Goal: Task Accomplishment & Management: Complete application form

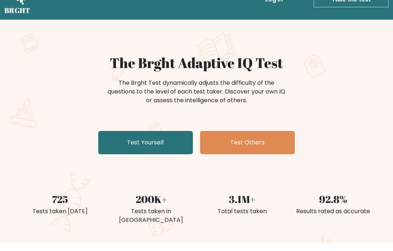
scroll to position [20, 0]
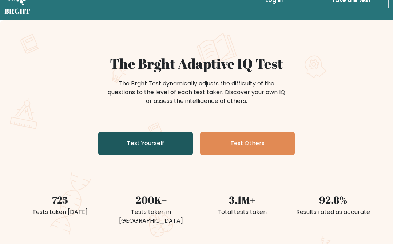
click at [121, 136] on link "Test Yourself" at bounding box center [145, 143] width 95 height 23
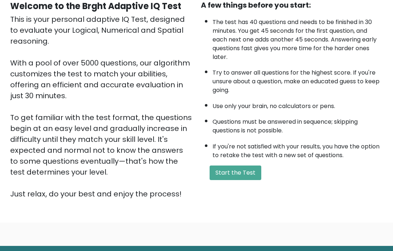
scroll to position [79, 0]
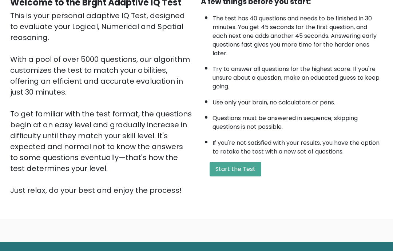
click at [234, 169] on div "A few things before you start: The test has 40 questions and needs to be finish…" at bounding box center [292, 96] width 191 height 200
click at [202, 187] on div "A few things before you start: The test has 40 questions and needs to be finish…" at bounding box center [292, 96] width 191 height 200
click at [226, 175] on button "Start the Test" at bounding box center [236, 169] width 52 height 15
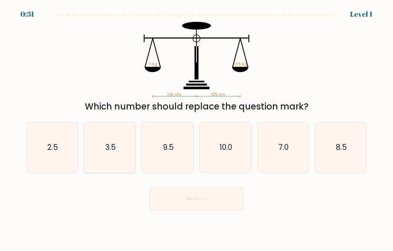
click at [108, 163] on icon "3.5" at bounding box center [110, 147] width 50 height 50
click at [197, 129] on input "b. 3.5" at bounding box center [197, 128] width 0 height 4
radio input "true"
click at [230, 207] on button "Next" at bounding box center [196, 198] width 95 height 23
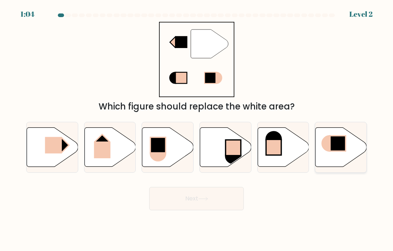
click at [337, 151] on rect at bounding box center [338, 143] width 16 height 15
click at [197, 129] on input "f." at bounding box center [197, 128] width 0 height 4
radio input "true"
click at [227, 210] on button "Next" at bounding box center [196, 198] width 95 height 23
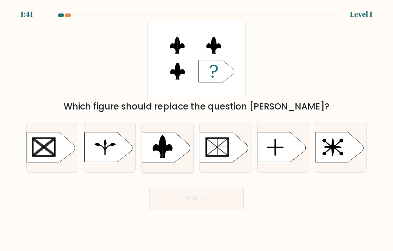
click at [173, 155] on rect at bounding box center [139, 132] width 133 height 102
click at [197, 129] on input "c." at bounding box center [197, 128] width 0 height 4
radio input "true"
click at [223, 207] on button "Next" at bounding box center [196, 198] width 95 height 23
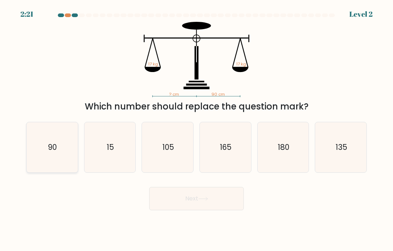
click at [59, 159] on icon "90" at bounding box center [52, 147] width 50 height 50
click at [197, 129] on input "a. 90" at bounding box center [197, 128] width 0 height 4
radio input "true"
click at [211, 210] on button "Next" at bounding box center [196, 198] width 95 height 23
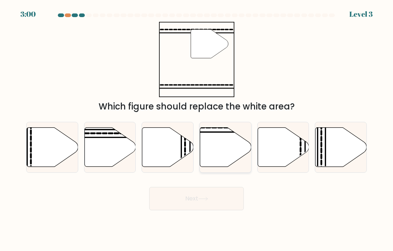
click at [231, 162] on icon at bounding box center [225, 147] width 51 height 39
click at [197, 129] on input "d." at bounding box center [197, 128] width 0 height 4
radio input "true"
click at [213, 204] on button "Next" at bounding box center [196, 198] width 95 height 23
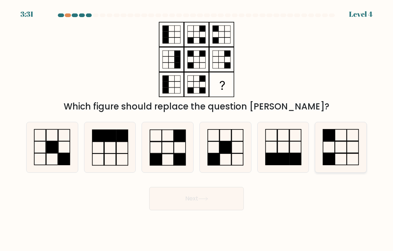
click at [337, 160] on icon at bounding box center [341, 147] width 50 height 50
click at [197, 129] on input "f." at bounding box center [197, 128] width 0 height 4
radio input "true"
click at [230, 203] on button "Next" at bounding box center [196, 198] width 95 height 23
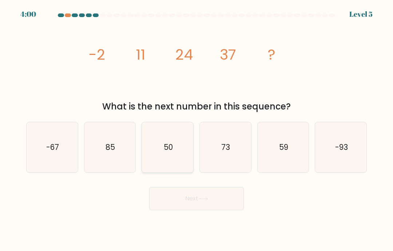
click at [160, 153] on icon "50" at bounding box center [168, 147] width 50 height 50
click at [197, 129] on input "c. 50" at bounding box center [197, 128] width 0 height 4
radio input "true"
click at [185, 207] on button "Next" at bounding box center [196, 198] width 95 height 23
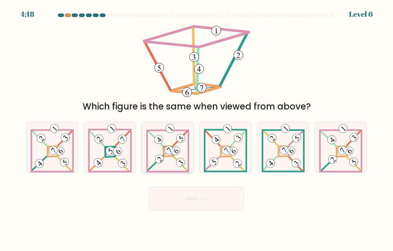
click at [169, 152] on icon at bounding box center [167, 147] width 43 height 50
click at [197, 129] on input "c." at bounding box center [197, 128] width 0 height 4
radio input "true"
click at [204, 210] on button "Next" at bounding box center [196, 198] width 95 height 23
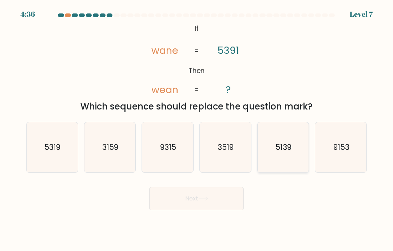
click at [293, 151] on icon "5139" at bounding box center [283, 147] width 50 height 50
click at [197, 129] on input "e. 5139" at bounding box center [197, 128] width 0 height 4
radio input "true"
click at [209, 205] on button "Next" at bounding box center [196, 198] width 95 height 23
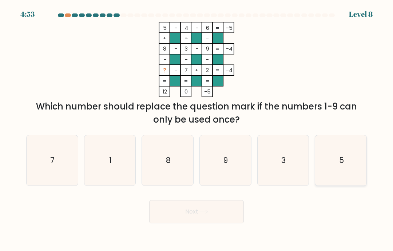
click at [348, 169] on icon "5" at bounding box center [341, 160] width 50 height 50
click at [197, 129] on input "f. 5" at bounding box center [197, 128] width 0 height 4
radio input "true"
click at [204, 216] on button "Next" at bounding box center [196, 211] width 95 height 23
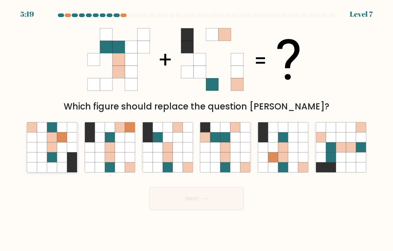
click at [68, 162] on icon at bounding box center [72, 158] width 10 height 10
click at [197, 129] on input "a." at bounding box center [197, 128] width 0 height 4
radio input "true"
click at [213, 210] on button "Next" at bounding box center [196, 198] width 95 height 23
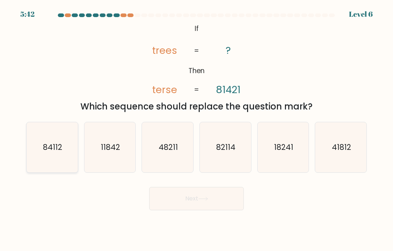
click at [64, 171] on icon "84112" at bounding box center [52, 147] width 50 height 50
click at [197, 129] on input "a. 84112" at bounding box center [197, 128] width 0 height 4
radio input "true"
click at [207, 201] on icon at bounding box center [203, 199] width 10 height 4
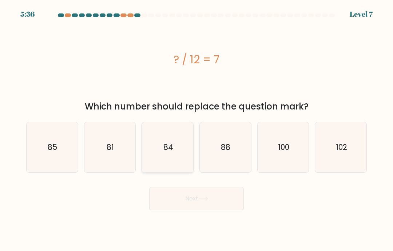
click at [171, 153] on text "84" at bounding box center [168, 147] width 10 height 11
click at [197, 129] on input "c. 84" at bounding box center [197, 128] width 0 height 4
radio input "true"
click at [220, 204] on button "Next" at bounding box center [196, 198] width 95 height 23
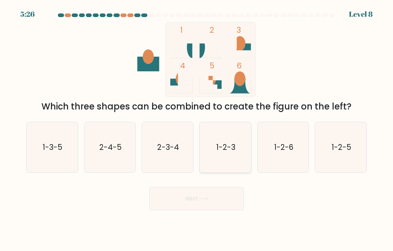
click at [235, 148] on icon "1-2-3" at bounding box center [225, 147] width 50 height 50
click at [197, 129] on input "d. 1-2-3" at bounding box center [197, 128] width 0 height 4
radio input "true"
click at [228, 207] on button "Next" at bounding box center [196, 198] width 95 height 23
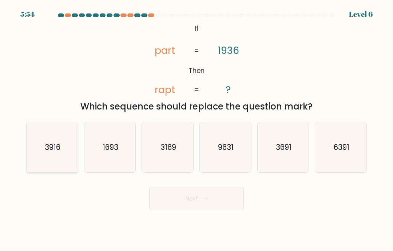
click at [66, 160] on icon "3916" at bounding box center [52, 147] width 50 height 50
click at [197, 129] on input "a. 3916" at bounding box center [197, 128] width 0 height 4
radio input "true"
click at [204, 201] on icon at bounding box center [203, 199] width 10 height 4
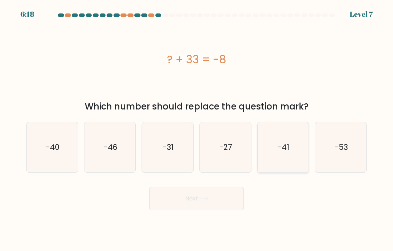
click at [294, 149] on icon "-41" at bounding box center [283, 147] width 50 height 50
click at [197, 129] on input "e. -41" at bounding box center [197, 128] width 0 height 4
radio input "true"
click at [208, 201] on icon at bounding box center [203, 199] width 10 height 4
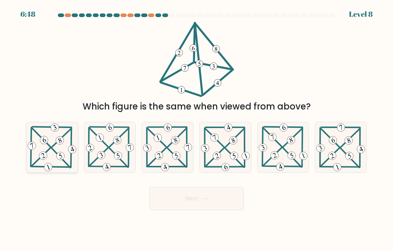
click at [47, 160] on 397 at bounding box center [41, 157] width 19 height 18
click at [197, 129] on input "a." at bounding box center [197, 128] width 0 height 4
radio input "true"
click at [207, 201] on icon at bounding box center [203, 198] width 9 height 3
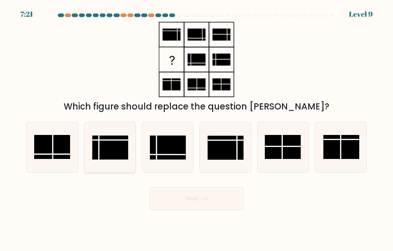
click at [111, 154] on rect at bounding box center [110, 148] width 36 height 24
click at [197, 129] on input "b." at bounding box center [197, 128] width 0 height 4
radio input "true"
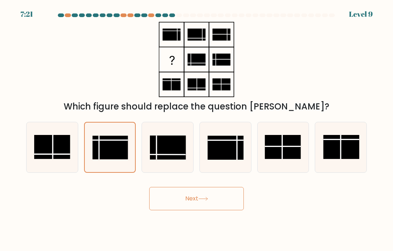
click at [211, 206] on button "Next" at bounding box center [196, 198] width 95 height 23
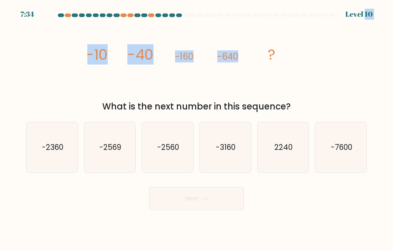
click at [270, 79] on icon "image/svg+xml -10 -40 -160 -640 ?" at bounding box center [196, 59] width 218 height 75
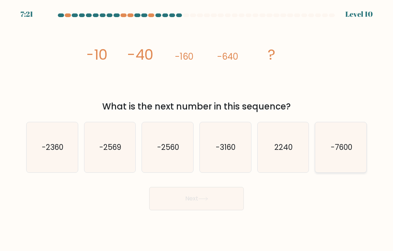
click at [343, 146] on icon "-7600" at bounding box center [341, 147] width 50 height 50
click at [197, 129] on input "f. -7600" at bounding box center [197, 128] width 0 height 4
radio input "true"
click at [333, 153] on text "-7600" at bounding box center [340, 147] width 21 height 10
click at [197, 129] on input "f. -7600" at bounding box center [197, 128] width 0 height 4
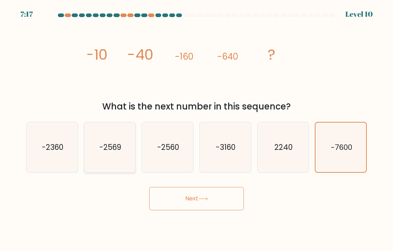
click at [126, 162] on icon "-2569" at bounding box center [110, 147] width 50 height 50
click at [197, 129] on input "b. -2569" at bounding box center [197, 128] width 0 height 4
radio input "true"
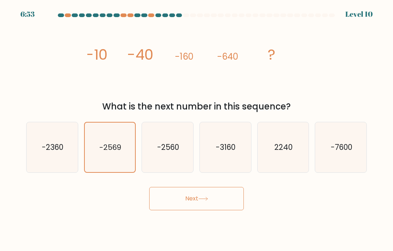
click at [213, 210] on button "Next" at bounding box center [196, 198] width 95 height 23
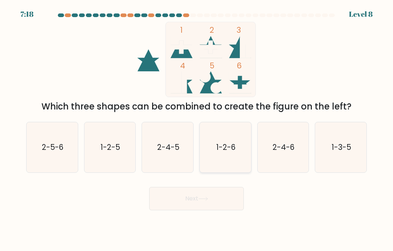
click at [225, 153] on text "1-2-6" at bounding box center [225, 147] width 19 height 11
click at [197, 129] on input "d. 1-2-6" at bounding box center [197, 128] width 0 height 4
radio input "true"
click at [206, 202] on button "Next" at bounding box center [196, 198] width 95 height 23
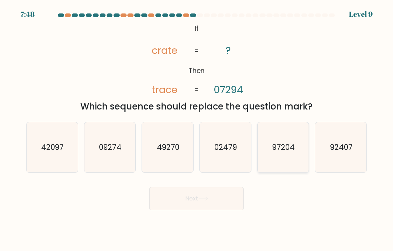
click at [273, 146] on icon "97204" at bounding box center [283, 147] width 50 height 50
click at [197, 129] on input "e. 97204" at bounding box center [197, 128] width 0 height 4
radio input "true"
click at [208, 201] on icon at bounding box center [203, 199] width 10 height 4
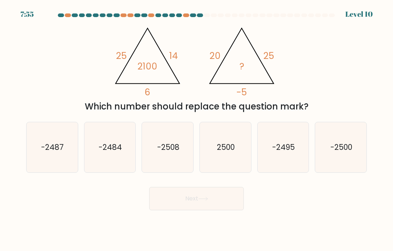
click at [326, 225] on body "7:55 Level 10" at bounding box center [196, 125] width 393 height 251
click at [321, 151] on icon "-2500" at bounding box center [341, 147] width 50 height 50
click at [197, 129] on input "f. -2500" at bounding box center [197, 128] width 0 height 4
radio input "true"
click at [224, 203] on button "Next" at bounding box center [196, 198] width 95 height 23
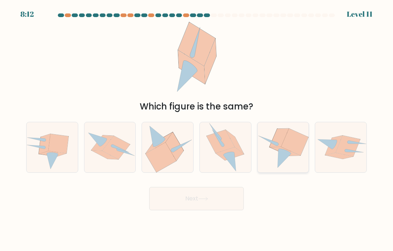
click at [278, 147] on icon at bounding box center [278, 138] width 19 height 19
click at [197, 129] on input "e." at bounding box center [197, 128] width 0 height 4
radio input "true"
click at [224, 202] on button "Next" at bounding box center [196, 198] width 95 height 23
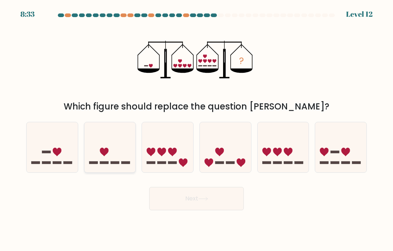
click at [114, 157] on icon at bounding box center [109, 147] width 51 height 43
click at [197, 129] on input "b." at bounding box center [197, 128] width 0 height 4
radio input "true"
click at [211, 199] on button "Next" at bounding box center [196, 198] width 95 height 23
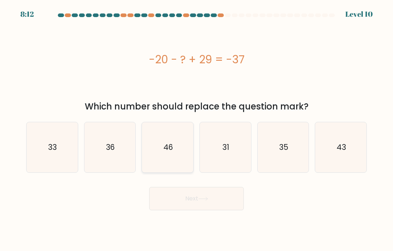
click at [181, 163] on icon "46" at bounding box center [168, 147] width 50 height 50
click at [197, 129] on input "c. 46" at bounding box center [197, 128] width 0 height 4
radio input "true"
click at [215, 206] on button "Next" at bounding box center [196, 198] width 95 height 23
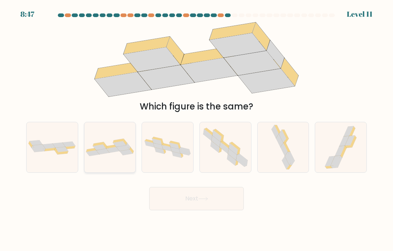
click at [127, 150] on icon at bounding box center [128, 146] width 4 height 7
click at [197, 129] on input "b." at bounding box center [197, 128] width 0 height 4
radio input "true"
click at [199, 208] on button "Next" at bounding box center [196, 198] width 95 height 23
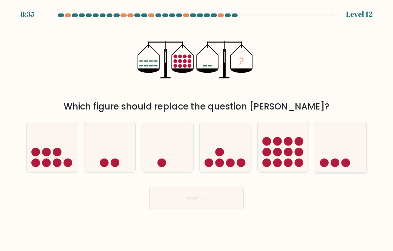
click at [346, 155] on icon at bounding box center [340, 147] width 51 height 43
click at [197, 129] on input "f." at bounding box center [197, 128] width 0 height 4
radio input "true"
click at [211, 207] on button "Next" at bounding box center [196, 198] width 95 height 23
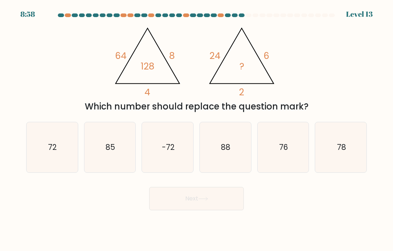
click at [173, 62] on tspan "8" at bounding box center [171, 56] width 5 height 13
click at [149, 97] on icon "@import url('https://fonts.googleapis.com/css?family=Abril+Fatface:400,100,100i…" at bounding box center [196, 59] width 173 height 75
click at [237, 149] on icon "88" at bounding box center [225, 147] width 50 height 50
click at [197, 129] on input "d. 88" at bounding box center [197, 128] width 0 height 4
radio input "true"
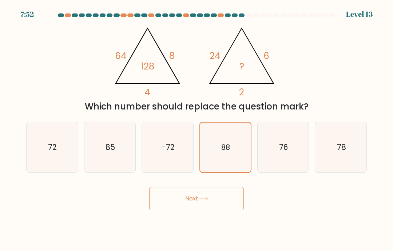
click at [226, 210] on button "Next" at bounding box center [196, 198] width 95 height 23
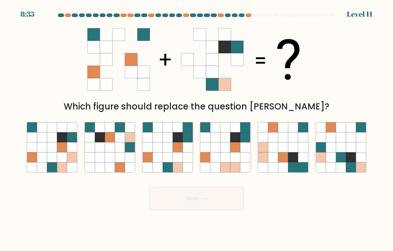
click at [243, 199] on button "Next" at bounding box center [196, 198] width 95 height 23
click at [254, 35] on icon at bounding box center [196, 59] width 218 height 75
click at [181, 162] on icon at bounding box center [178, 158] width 10 height 10
click at [197, 129] on input "c." at bounding box center [197, 128] width 0 height 4
radio input "true"
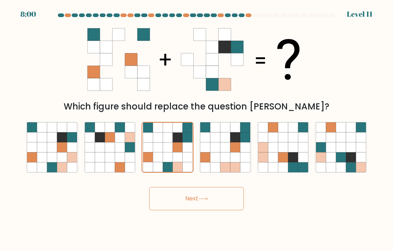
click at [217, 208] on button "Next" at bounding box center [196, 198] width 95 height 23
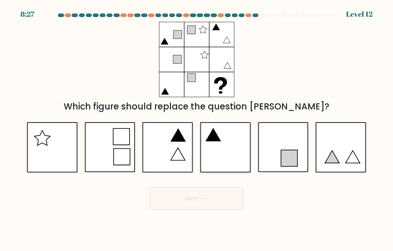
click at [228, 147] on icon at bounding box center [225, 147] width 51 height 50
click at [197, 129] on input "d." at bounding box center [197, 128] width 0 height 4
radio input "true"
click at [229, 210] on button "Next" at bounding box center [196, 198] width 95 height 23
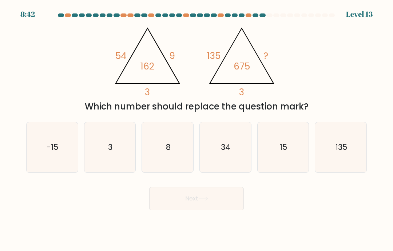
click at [110, 59] on icon "@import url('https://fonts.googleapis.com/css?family=Abril+Fatface:400,100,100i…" at bounding box center [196, 59] width 173 height 75
click at [286, 169] on icon "15" at bounding box center [283, 147] width 50 height 50
click at [197, 129] on input "e. 15" at bounding box center [197, 128] width 0 height 4
radio input "true"
click at [231, 207] on button "Next" at bounding box center [196, 198] width 95 height 23
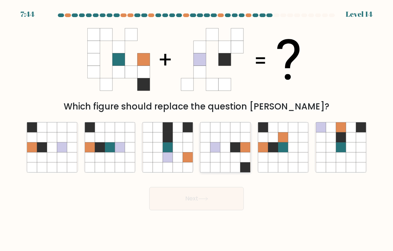
click at [226, 152] on icon at bounding box center [226, 147] width 10 height 10
click at [197, 129] on input "d." at bounding box center [197, 128] width 0 height 4
radio input "true"
click at [227, 152] on icon at bounding box center [226, 147] width 10 height 10
click at [197, 129] on input "d." at bounding box center [197, 128] width 0 height 4
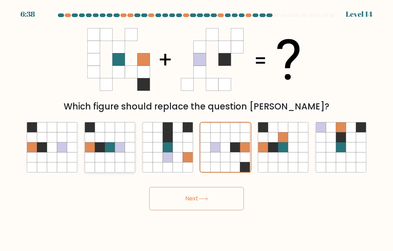
click at [111, 152] on icon at bounding box center [110, 147] width 10 height 10
click at [197, 129] on input "b." at bounding box center [197, 128] width 0 height 4
radio input "true"
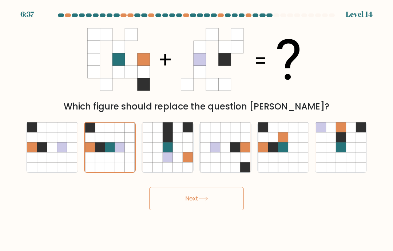
click at [223, 199] on button "Next" at bounding box center [196, 198] width 95 height 23
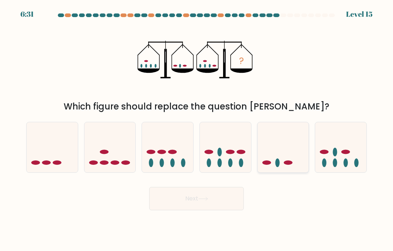
click at [294, 153] on icon at bounding box center [283, 147] width 51 height 43
click at [197, 129] on input "e." at bounding box center [197, 128] width 0 height 4
radio input "true"
click at [226, 205] on button "Next" at bounding box center [196, 198] width 95 height 23
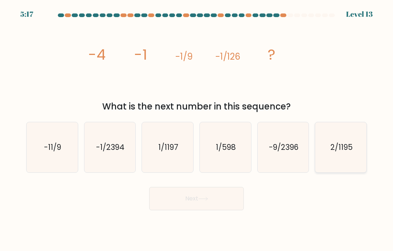
click at [345, 153] on text "2/1195" at bounding box center [341, 147] width 22 height 11
click at [197, 129] on input "f. 2/1195" at bounding box center [197, 128] width 0 height 4
radio input "true"
click at [227, 206] on button "Next" at bounding box center [196, 198] width 95 height 23
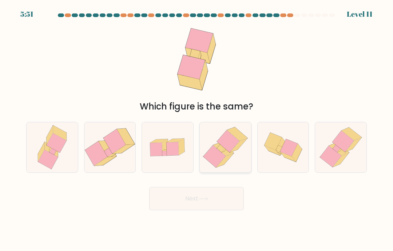
click at [224, 150] on icon at bounding box center [228, 141] width 23 height 22
click at [197, 129] on input "d." at bounding box center [197, 128] width 0 height 4
radio input "true"
click at [229, 206] on button "Next" at bounding box center [196, 198] width 95 height 23
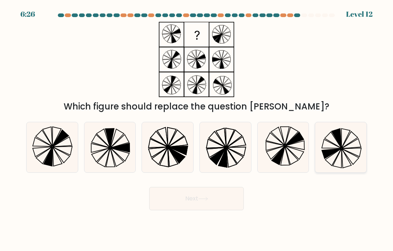
click at [345, 157] on icon at bounding box center [351, 152] width 19 height 9
click at [197, 129] on input "f." at bounding box center [197, 128] width 0 height 4
radio input "true"
click at [344, 167] on icon at bounding box center [341, 148] width 50 height 50
click at [197, 129] on input "f." at bounding box center [197, 128] width 0 height 4
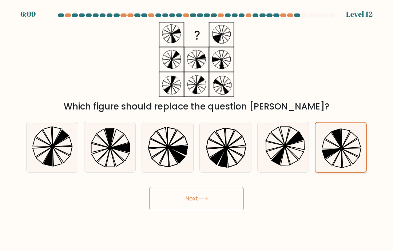
click at [351, 161] on icon at bounding box center [341, 148] width 50 height 50
click at [197, 129] on input "f." at bounding box center [197, 128] width 0 height 4
click at [341, 159] on icon at bounding box center [337, 158] width 9 height 19
click at [197, 129] on input "f." at bounding box center [197, 128] width 0 height 4
click at [348, 151] on icon at bounding box center [341, 148] width 50 height 50
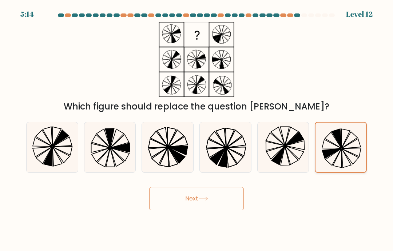
click at [197, 129] on input "f." at bounding box center [197, 128] width 0 height 4
click at [222, 209] on button "Next" at bounding box center [196, 198] width 95 height 23
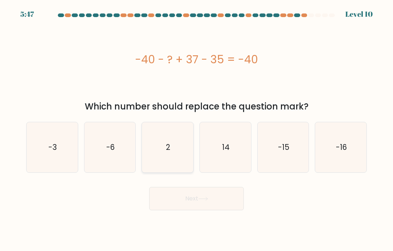
click at [180, 155] on icon "2" at bounding box center [168, 147] width 50 height 50
click at [197, 129] on input "c. 2" at bounding box center [197, 128] width 0 height 4
radio input "true"
click at [222, 201] on button "Next" at bounding box center [196, 198] width 95 height 23
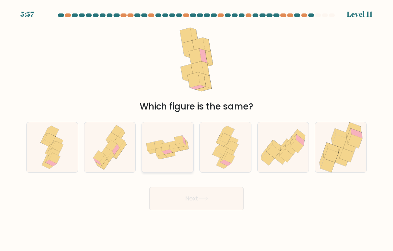
click at [179, 151] on icon at bounding box center [183, 148] width 11 height 5
click at [197, 129] on input "c." at bounding box center [197, 128] width 0 height 4
radio input "true"
click at [215, 210] on button "Next" at bounding box center [196, 198] width 95 height 23
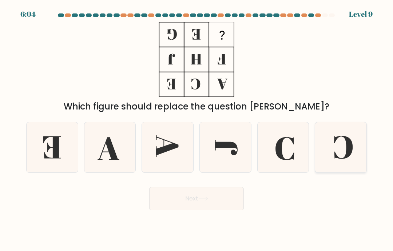
click at [345, 151] on icon at bounding box center [341, 147] width 50 height 50
click at [197, 129] on input "f." at bounding box center [197, 128] width 0 height 4
radio input "true"
click at [212, 205] on button "Next" at bounding box center [196, 198] width 95 height 23
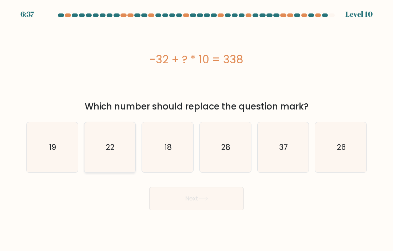
click at [126, 164] on icon "22" at bounding box center [110, 147] width 50 height 50
click at [197, 129] on input "b. 22" at bounding box center [197, 128] width 0 height 4
radio input "true"
click at [223, 210] on button "Next" at bounding box center [196, 198] width 95 height 23
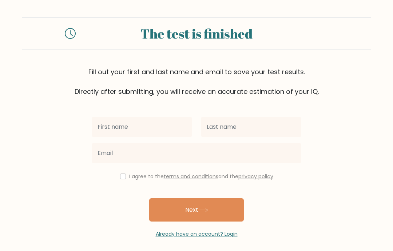
click at [158, 126] on input "text" at bounding box center [142, 127] width 100 height 20
click at [164, 131] on input "text" at bounding box center [142, 127] width 100 height 20
click at [150, 126] on input "text" at bounding box center [142, 127] width 100 height 20
click at [148, 123] on input "text" at bounding box center [142, 127] width 100 height 20
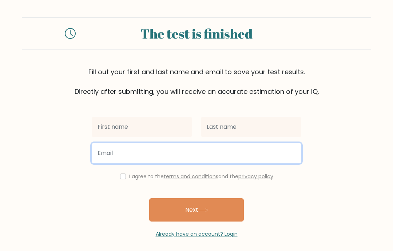
click at [237, 158] on input "email" at bounding box center [197, 153] width 210 height 20
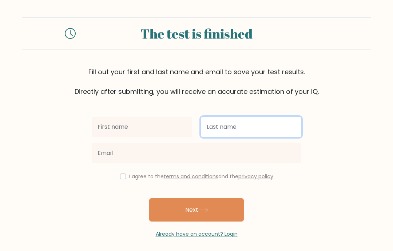
click at [266, 127] on input "text" at bounding box center [251, 127] width 100 height 20
type input "G"
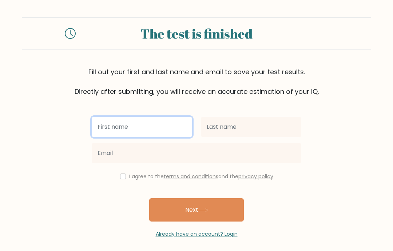
click at [169, 124] on input "text" at bounding box center [142, 127] width 100 height 20
type input "Grace"
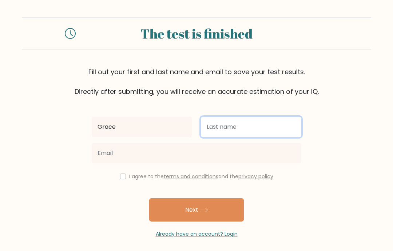
click at [245, 128] on input "text" at bounding box center [251, 127] width 100 height 20
type input "calanuga"
click at [211, 124] on input "calanuga" at bounding box center [251, 127] width 100 height 20
type input "calanuga"
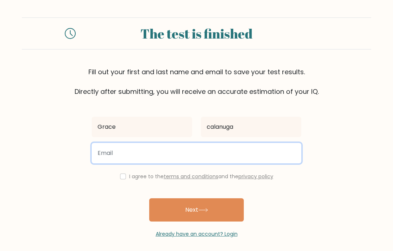
click at [202, 151] on input "email" at bounding box center [197, 153] width 210 height 20
type input "gracecalanuga13@gmail.com"
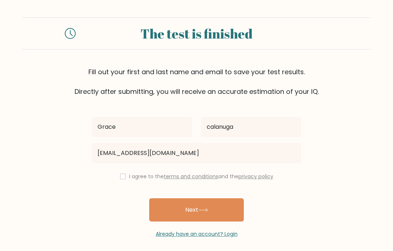
click at [129, 177] on label "I agree to the terms and conditions and the privacy policy" at bounding box center [201, 176] width 144 height 7
click at [115, 176] on div "I agree to the terms and conditions and the privacy policy" at bounding box center [196, 176] width 218 height 9
click at [120, 174] on input "checkbox" at bounding box center [123, 177] width 6 height 6
checkbox input "true"
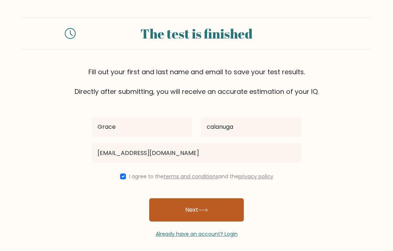
click at [202, 204] on button "Next" at bounding box center [196, 209] width 95 height 23
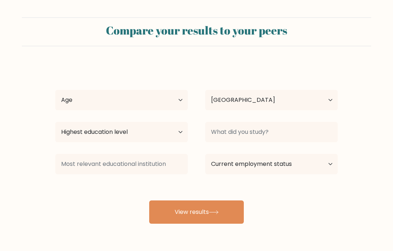
select select "PH"
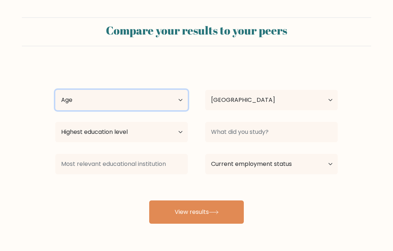
click at [181, 106] on select "Age Under 18 years old 18-24 years old 25-34 years old 35-44 years old 45-54 ye…" at bounding box center [121, 100] width 132 height 20
select select "18_24"
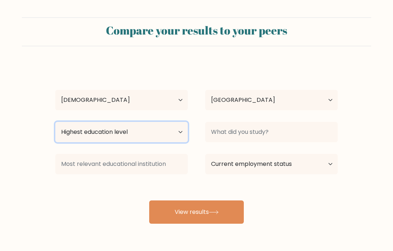
click at [170, 126] on select "Highest education level No schooling Primary Lower Secondary Upper Secondary Oc…" at bounding box center [121, 132] width 132 height 20
select select "upper_secondary"
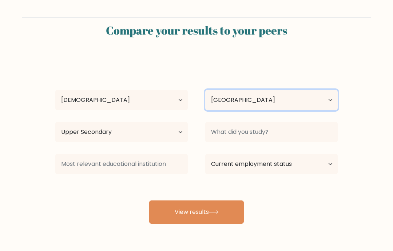
click at [324, 94] on select "Country Afghanistan Albania Algeria American Samoa Andorra Angola Anguilla Anta…" at bounding box center [271, 100] width 132 height 20
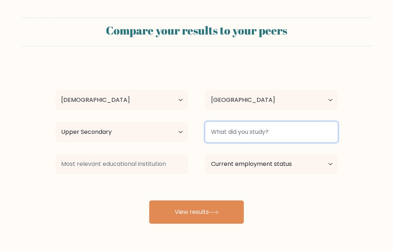
click at [328, 128] on input at bounding box center [271, 132] width 132 height 20
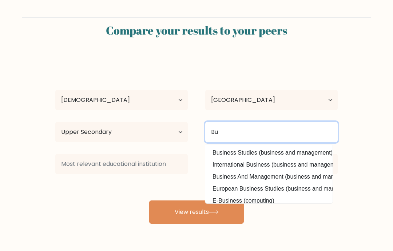
type input "B"
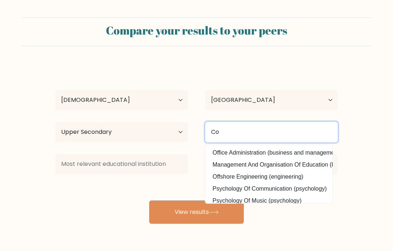
type input "C"
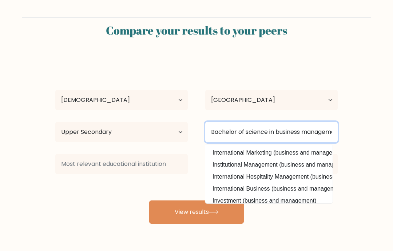
type input "Bachelor of science in business management major in marketing management"
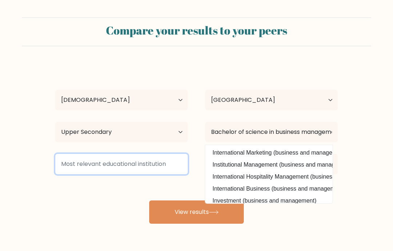
click at [143, 165] on input at bounding box center [121, 164] width 132 height 20
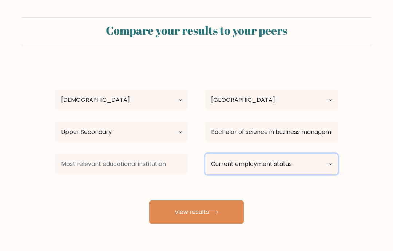
click at [308, 165] on select "Current employment status Employed Student Retired Other / prefer not to answer" at bounding box center [271, 164] width 132 height 20
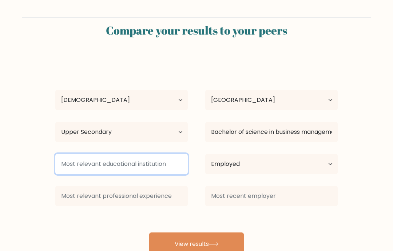
click at [154, 168] on input at bounding box center [121, 164] width 132 height 20
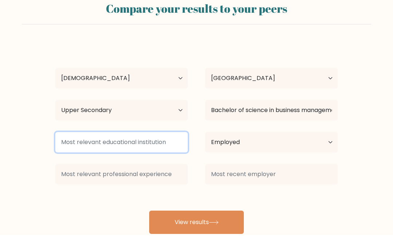
scroll to position [6, 0]
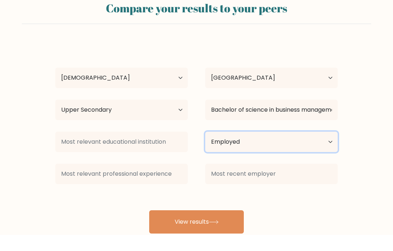
click at [329, 148] on select "Current employment status Employed Student Retired Other / prefer not to answer" at bounding box center [271, 158] width 132 height 20
select select "other"
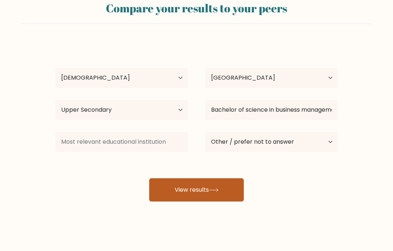
click at [211, 196] on button "View results" at bounding box center [196, 189] width 95 height 23
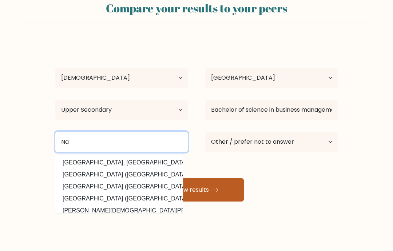
type input "Na"
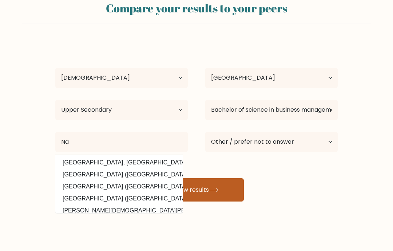
click at [235, 189] on button "View results" at bounding box center [196, 189] width 95 height 23
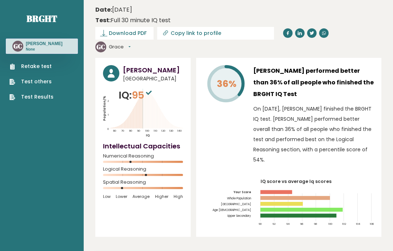
click at [131, 43] on button "Grace" at bounding box center [120, 46] width 22 height 7
click at [149, 85] on link "Logout" at bounding box center [128, 90] width 39 height 11
